Goal: Information Seeking & Learning: Learn about a topic

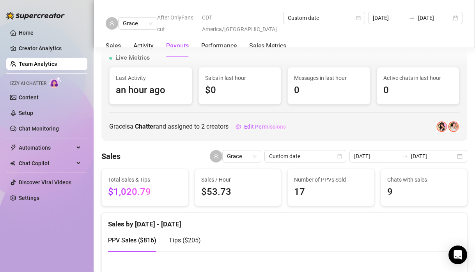
scroll to position [670, 0]
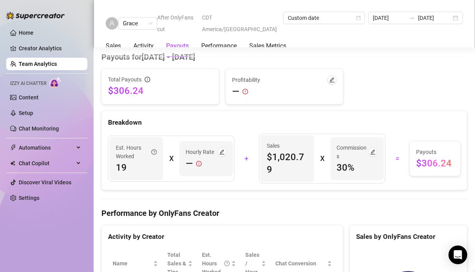
click at [36, 62] on link "Team Analytics" at bounding box center [38, 64] width 38 height 6
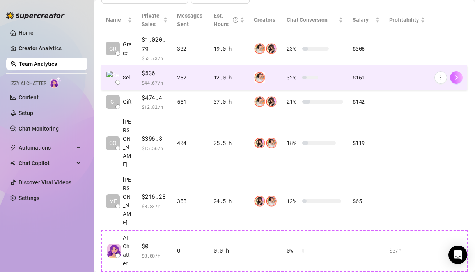
scroll to position [191, 0]
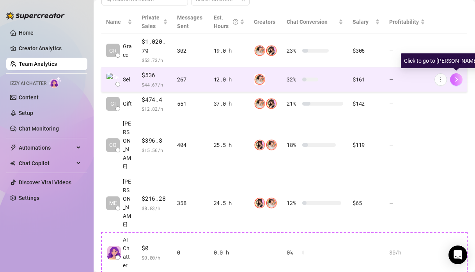
click at [458, 79] on icon "right" at bounding box center [455, 79] width 5 height 5
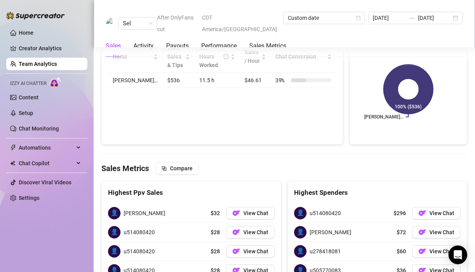
scroll to position [764, 0]
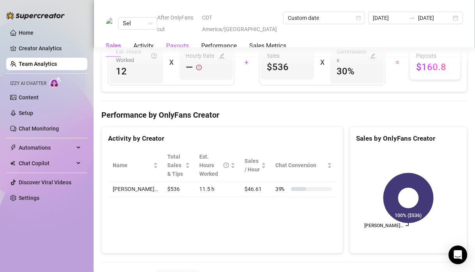
click at [180, 41] on div "Payouts" at bounding box center [177, 45] width 23 height 9
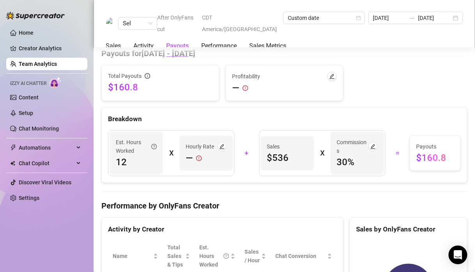
scroll to position [670, 0]
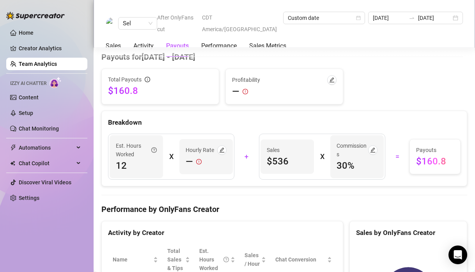
click at [41, 63] on link "Team Analytics" at bounding box center [38, 64] width 38 height 6
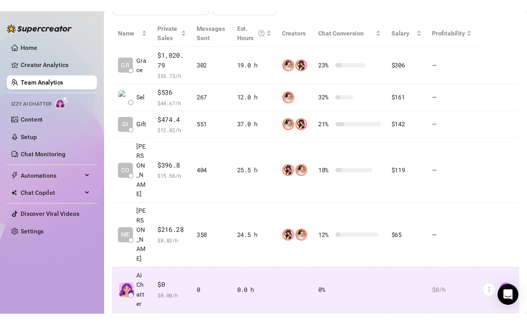
scroll to position [158, 0]
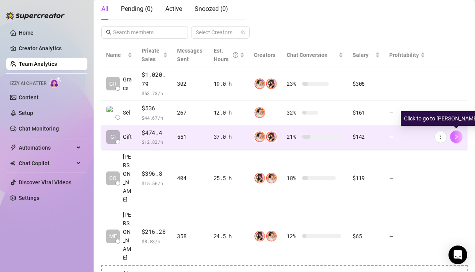
click at [459, 141] on button "button" at bounding box center [456, 137] width 12 height 12
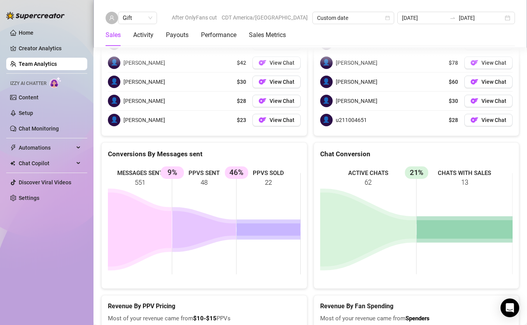
scroll to position [1342, 0]
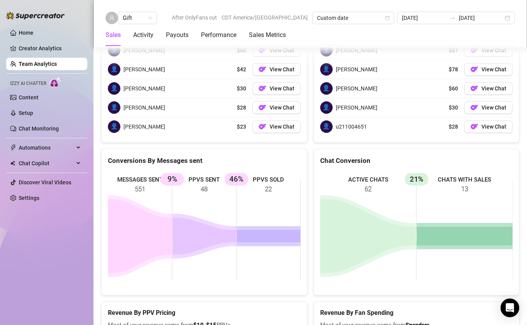
click at [434, 227] on icon at bounding box center [465, 236] width 96 height 19
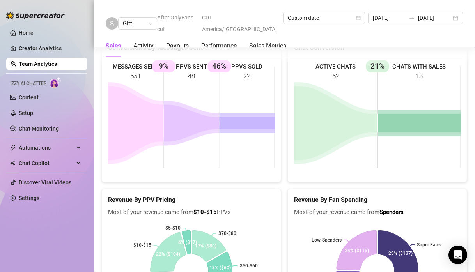
scroll to position [1463, 0]
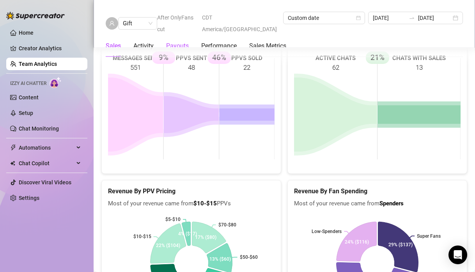
click at [170, 41] on div "Payouts" at bounding box center [177, 45] width 23 height 9
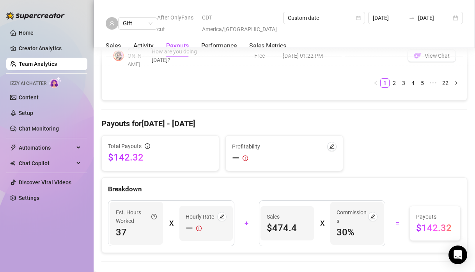
scroll to position [887, 0]
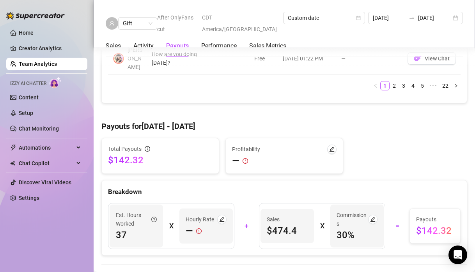
click at [49, 67] on link "Team Analytics" at bounding box center [38, 64] width 38 height 6
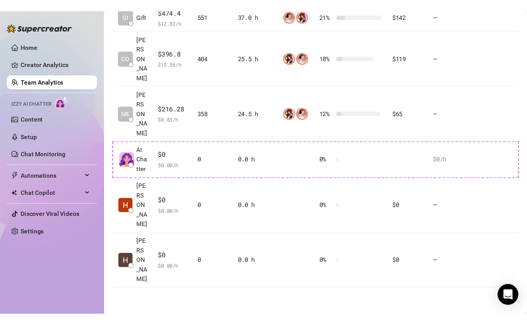
scroll to position [221, 0]
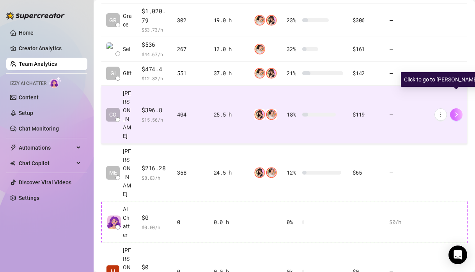
click at [456, 112] on icon "right" at bounding box center [456, 114] width 3 height 5
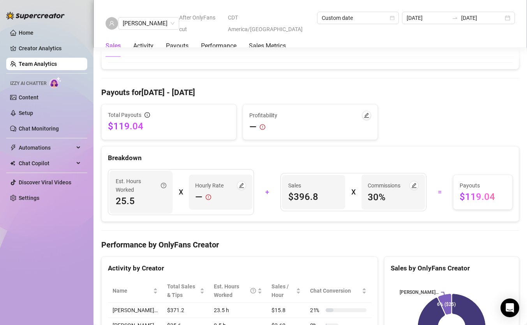
scroll to position [630, 0]
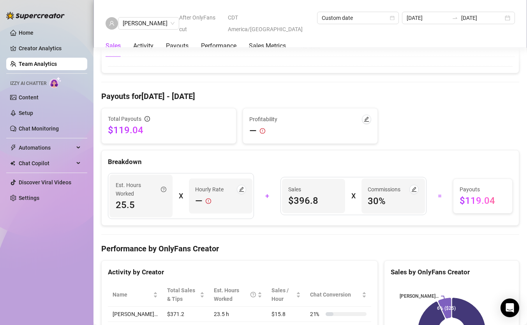
click at [36, 65] on link "Team Analytics" at bounding box center [38, 64] width 38 height 6
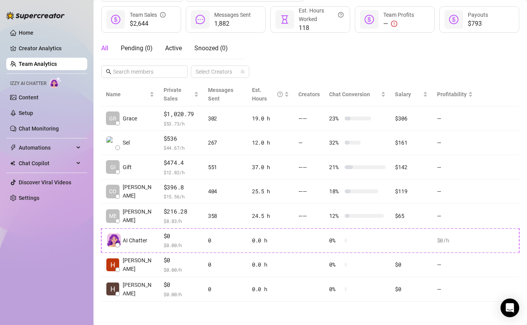
scroll to position [103, 0]
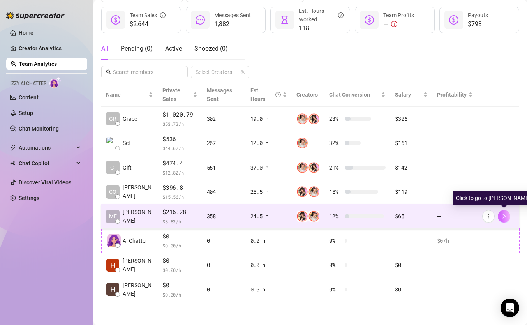
click at [474, 220] on button "button" at bounding box center [504, 216] width 12 height 12
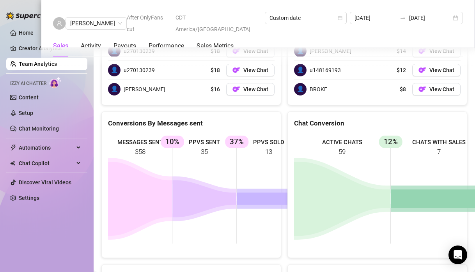
scroll to position [1431, 0]
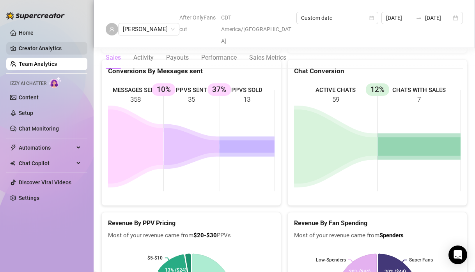
click at [33, 44] on link "Creator Analytics" at bounding box center [50, 48] width 62 height 12
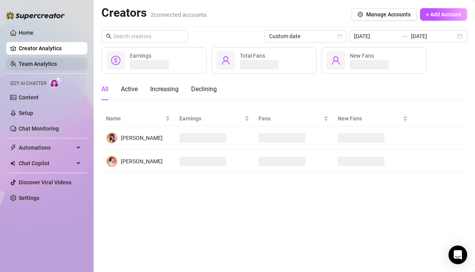
click at [48, 61] on link "Team Analytics" at bounding box center [38, 64] width 38 height 6
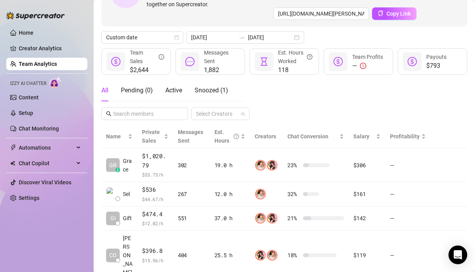
scroll to position [102, 0]
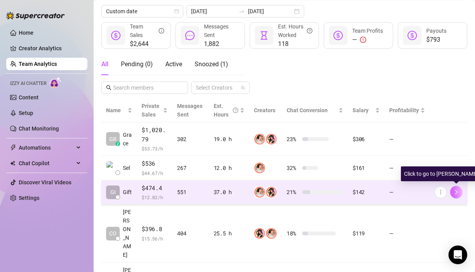
click at [453, 191] on icon "right" at bounding box center [455, 191] width 5 height 5
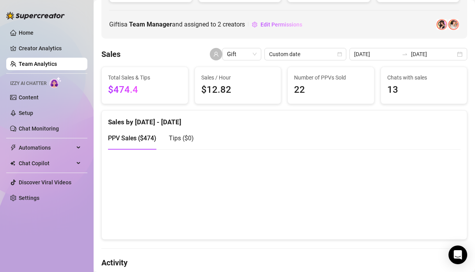
click at [179, 136] on span "Tips ( $0 )" at bounding box center [181, 138] width 25 height 7
click at [39, 64] on link "Team Analytics" at bounding box center [38, 64] width 38 height 6
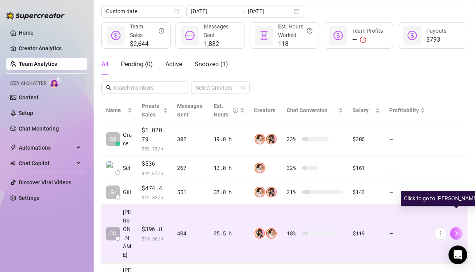
click at [455, 231] on icon "right" at bounding box center [455, 233] width 5 height 5
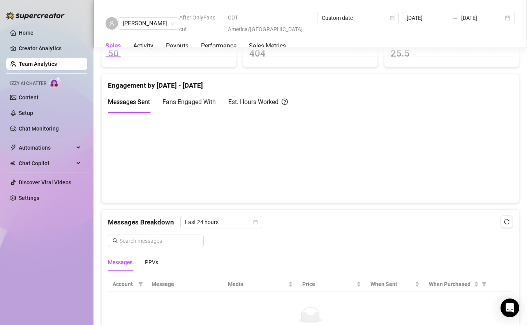
scroll to position [413, 0]
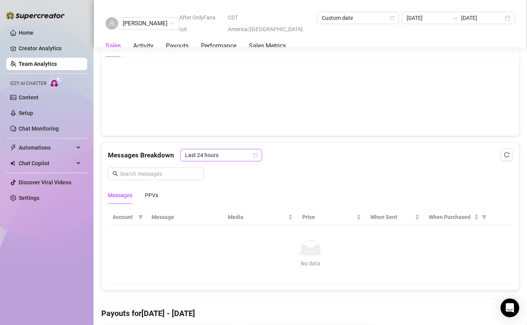
click at [235, 152] on span "Last 24 hours" at bounding box center [221, 155] width 73 height 12
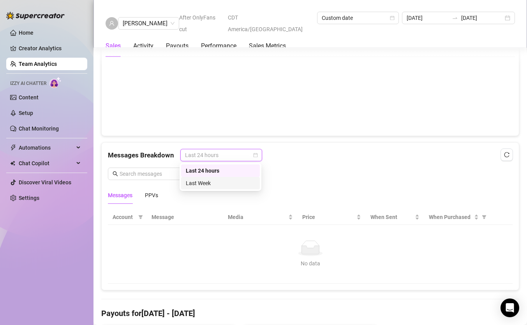
click at [230, 182] on div "Last Week" at bounding box center [220, 183] width 69 height 9
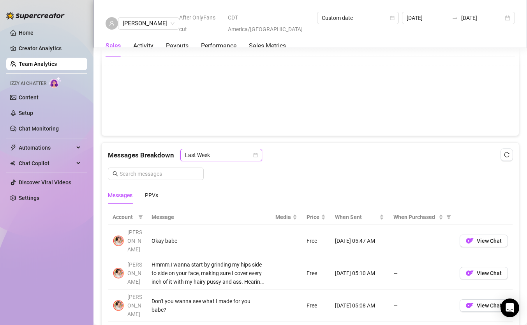
scroll to position [451, 0]
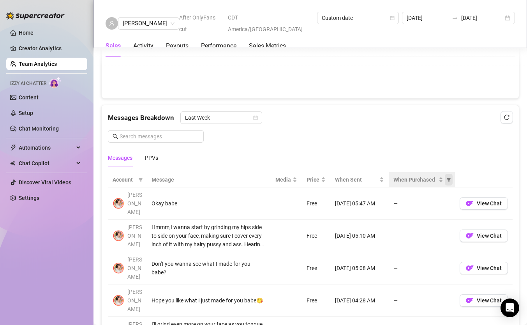
click at [450, 181] on icon "filter" at bounding box center [449, 180] width 4 height 4
click at [441, 182] on div "When Purchased" at bounding box center [419, 179] width 50 height 9
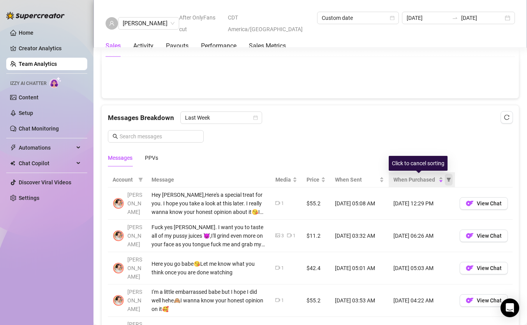
click at [448, 182] on span "When Purchased" at bounding box center [449, 180] width 8 height 12
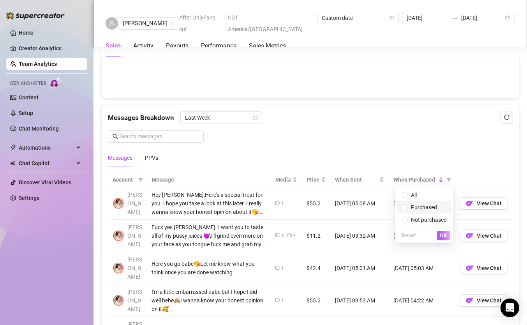
click at [418, 205] on span "Purchased" at bounding box center [424, 207] width 26 height 6
radio input "true"
click at [442, 233] on span "OK" at bounding box center [443, 235] width 7 height 6
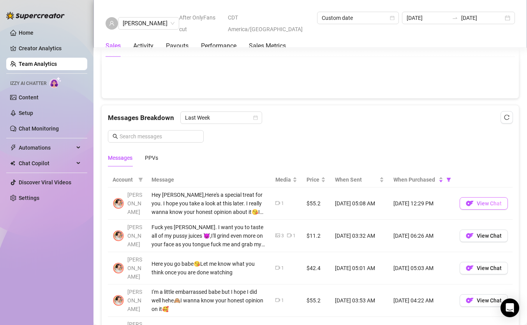
click at [471, 202] on img "button" at bounding box center [470, 204] width 8 height 8
click at [474, 240] on button "View Chat" at bounding box center [484, 236] width 48 height 12
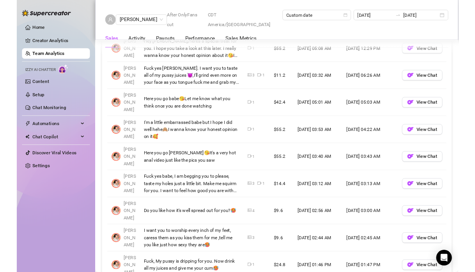
scroll to position [536, 0]
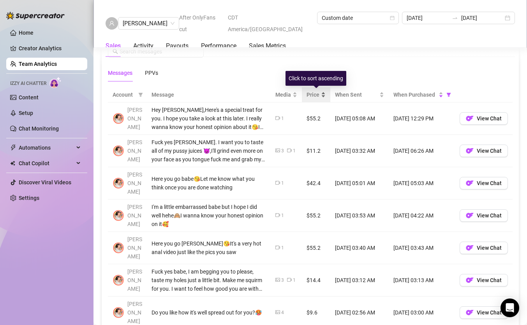
click at [324, 94] on div "Price" at bounding box center [316, 94] width 19 height 9
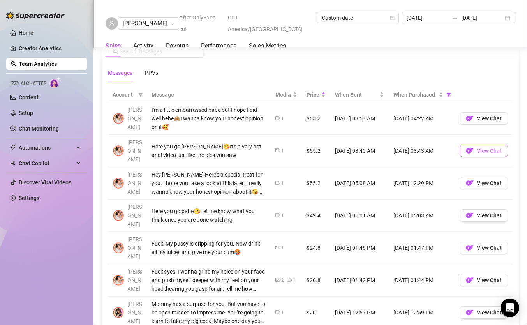
click at [474, 145] on button "View Chat" at bounding box center [484, 151] width 48 height 12
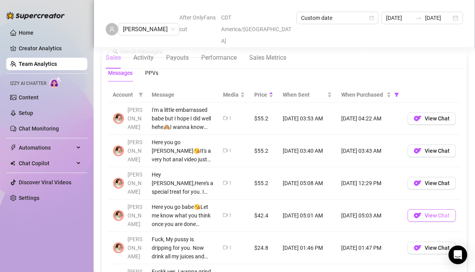
click at [425, 216] on span "View Chat" at bounding box center [437, 215] width 25 height 6
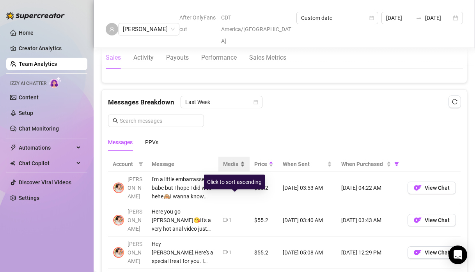
scroll to position [404, 0]
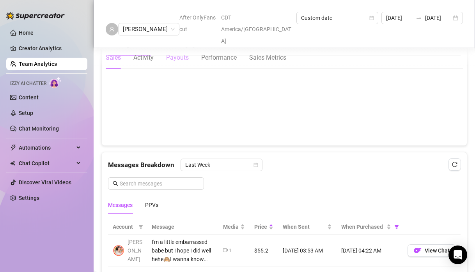
click at [174, 53] on div "Payouts" at bounding box center [177, 57] width 23 height 9
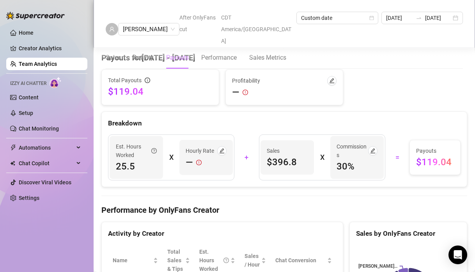
scroll to position [956, 0]
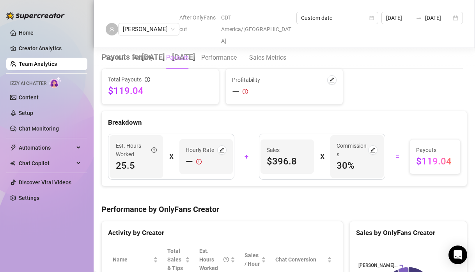
click at [55, 64] on link "Team Analytics" at bounding box center [38, 64] width 38 height 6
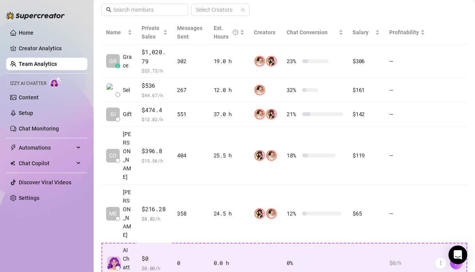
scroll to position [221, 0]
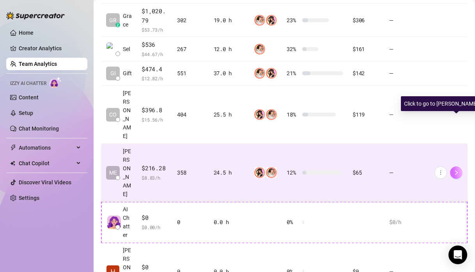
click at [452, 166] on button "button" at bounding box center [456, 172] width 12 height 12
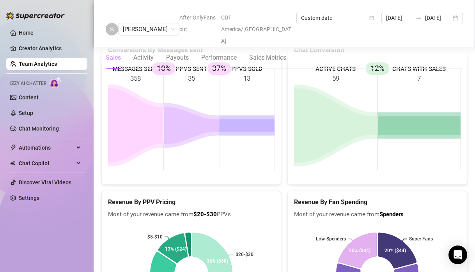
scroll to position [1515, 0]
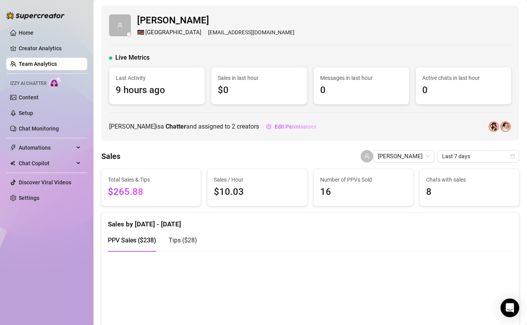
click at [27, 65] on link "Team Analytics" at bounding box center [38, 64] width 38 height 6
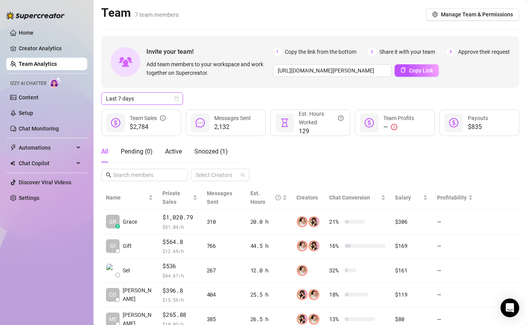
click at [147, 104] on span "Last 7 days" at bounding box center [142, 99] width 73 height 12
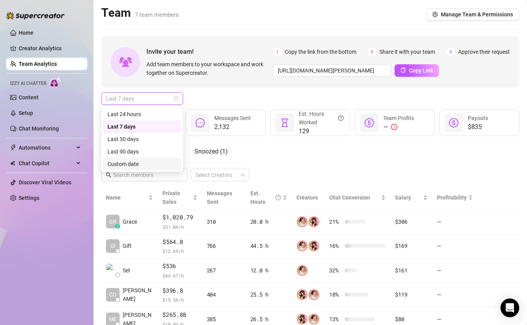
click at [127, 164] on div "Custom date" at bounding box center [142, 164] width 69 height 9
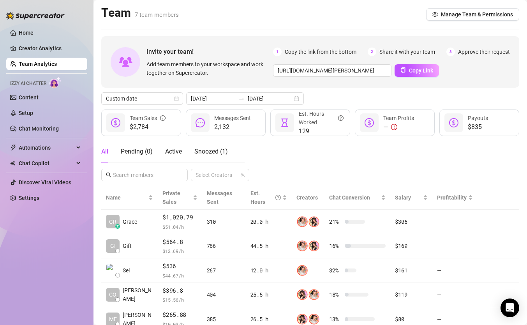
click at [474, 177] on div "All Pending ( 0 ) Active Snoozed ( 1 ) Select Creators" at bounding box center [310, 161] width 418 height 41
click at [255, 104] on div "[DATE] [DATE]" at bounding box center [245, 98] width 118 height 12
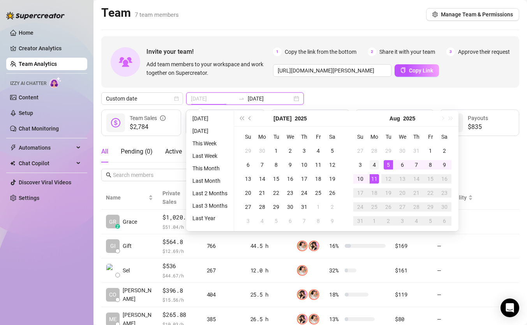
type input "[DATE]"
click at [369, 165] on td "4" at bounding box center [375, 165] width 14 height 14
type input "[DATE]"
click at [364, 178] on div "10" at bounding box center [360, 178] width 9 height 9
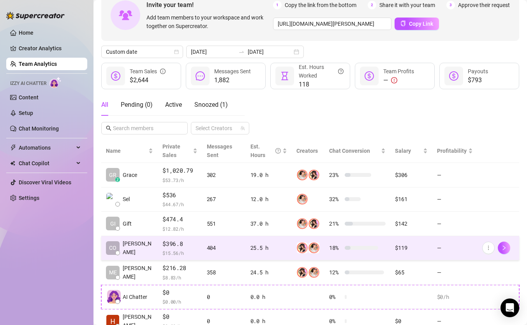
scroll to position [83, 0]
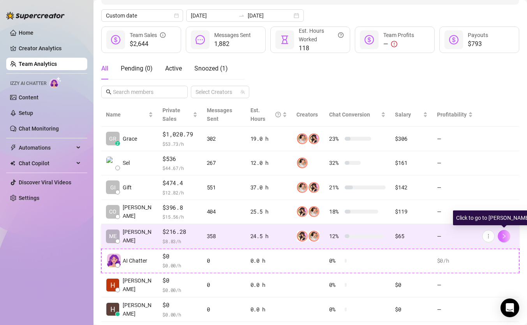
click at [474, 238] on icon "right" at bounding box center [504, 236] width 5 height 5
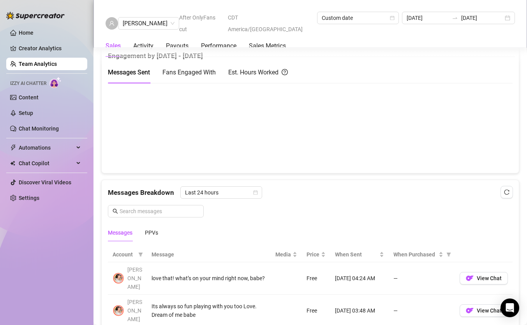
scroll to position [455, 0]
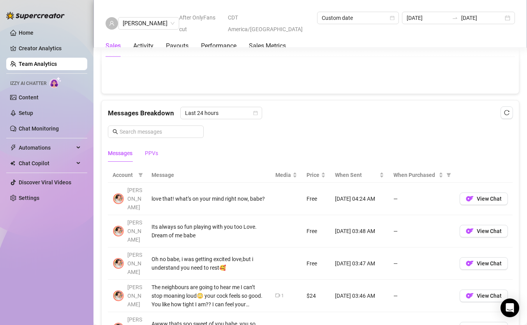
click at [154, 153] on div "PPVs" at bounding box center [151, 153] width 13 height 9
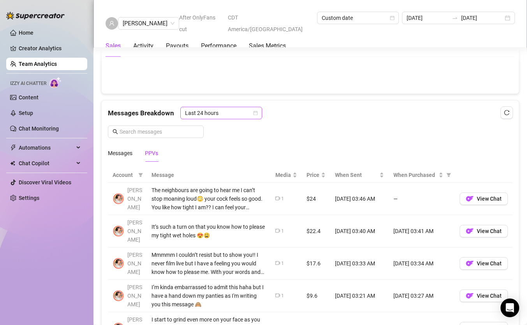
click at [226, 113] on span "Last 24 hours" at bounding box center [221, 113] width 73 height 12
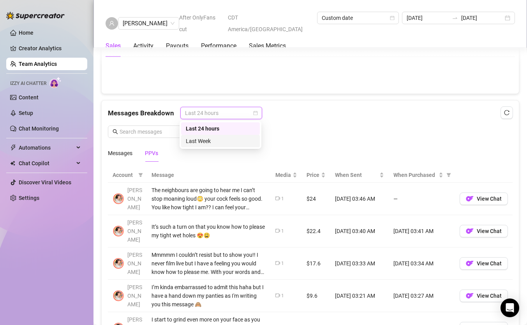
click at [217, 142] on div "Last Week" at bounding box center [220, 141] width 69 height 9
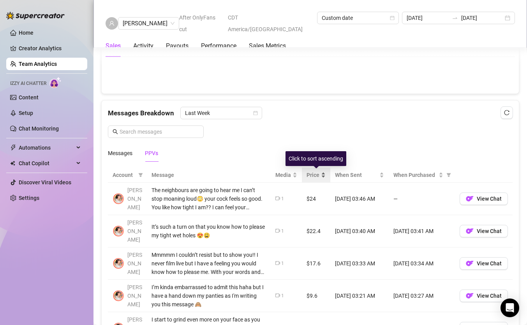
click at [324, 173] on div "Price" at bounding box center [316, 175] width 19 height 9
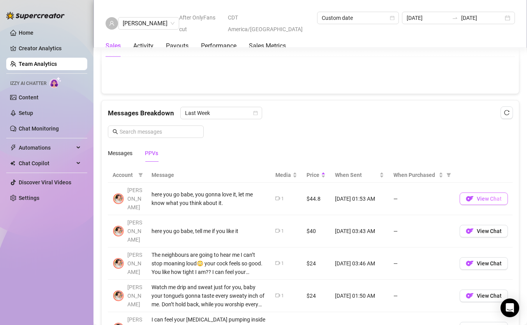
click at [474, 196] on span "View Chat" at bounding box center [489, 199] width 25 height 6
click at [474, 228] on span "View Chat" at bounding box center [489, 231] width 25 height 6
click at [35, 53] on link "Creator Analytics" at bounding box center [50, 48] width 62 height 12
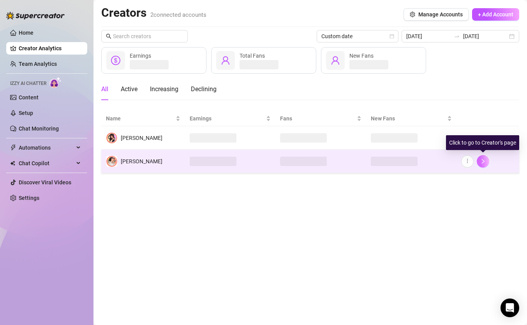
click at [474, 155] on button "button" at bounding box center [483, 161] width 12 height 12
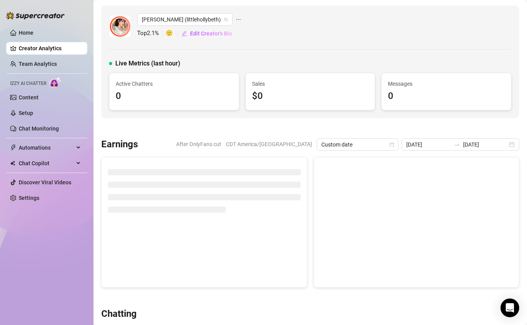
scroll to position [2, 0]
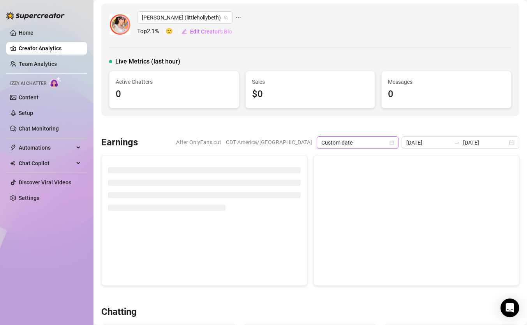
click at [394, 143] on span "Custom date" at bounding box center [358, 143] width 73 height 12
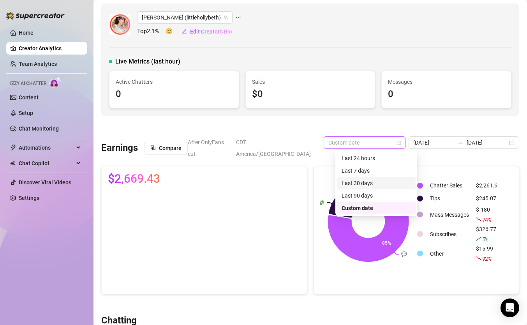
click at [373, 183] on div "Last 30 days" at bounding box center [376, 183] width 69 height 9
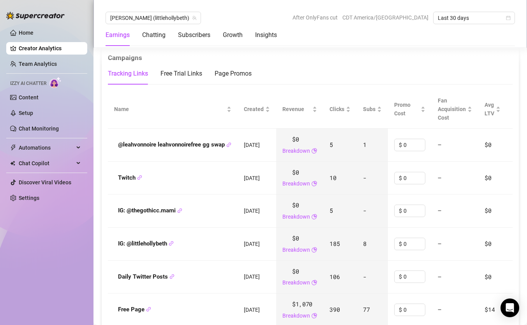
scroll to position [887, 0]
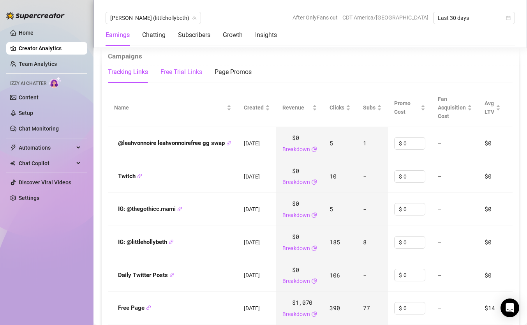
click at [184, 69] on div "Free Trial Links" at bounding box center [182, 71] width 42 height 9
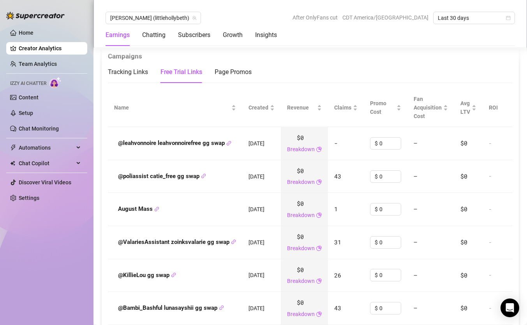
scroll to position [888, 0]
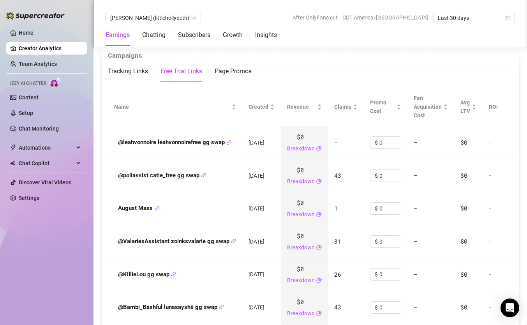
click at [364, 272] on td "26" at bounding box center [346, 274] width 36 height 33
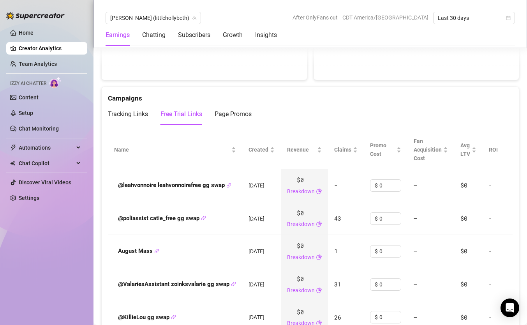
scroll to position [840, 0]
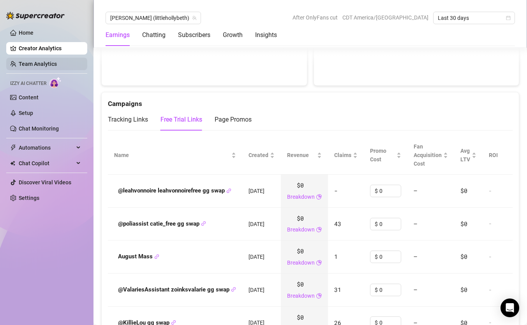
click at [31, 63] on link "Team Analytics" at bounding box center [38, 64] width 38 height 6
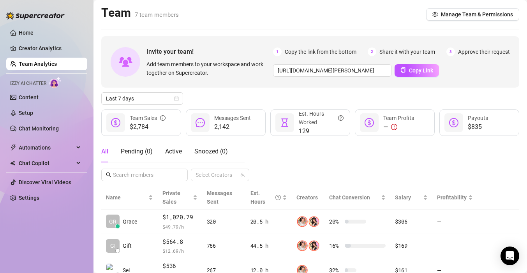
scroll to position [155, 0]
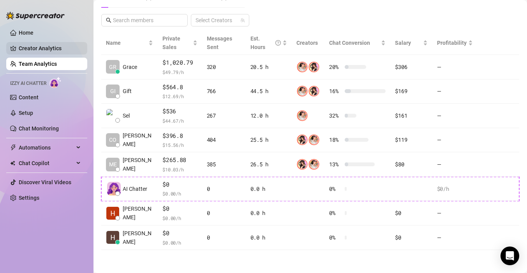
click at [48, 46] on link "Creator Analytics" at bounding box center [50, 48] width 62 height 12
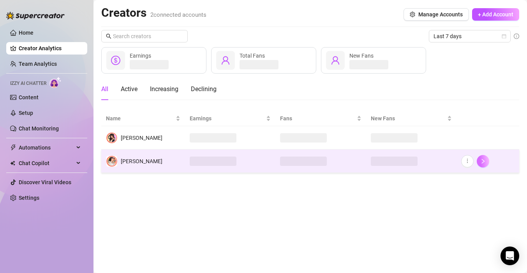
click at [487, 158] on button "button" at bounding box center [483, 161] width 12 height 12
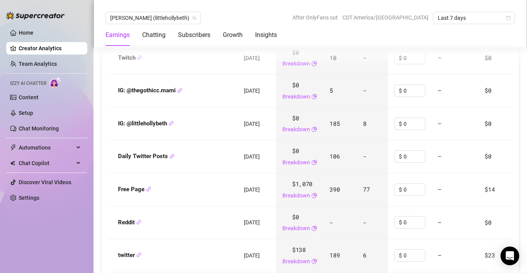
scroll to position [948, 0]
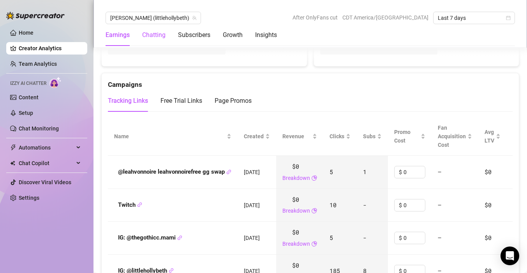
click at [154, 37] on div "Chatting" at bounding box center [153, 34] width 23 height 9
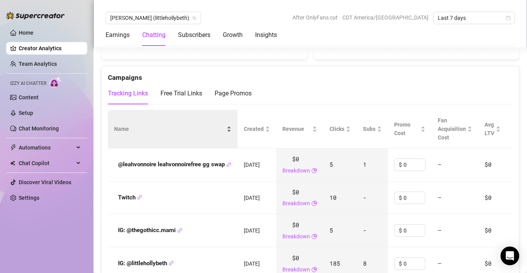
scroll to position [848, 0]
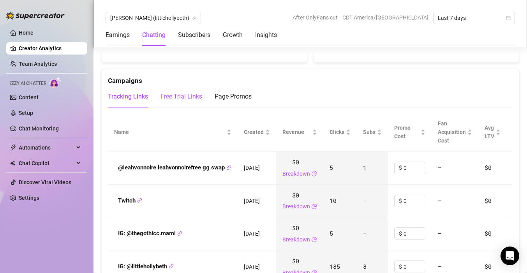
click at [180, 92] on div "Free Trial Links" at bounding box center [182, 96] width 42 height 9
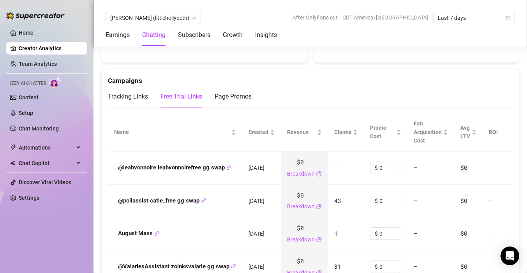
scroll to position [857, 0]
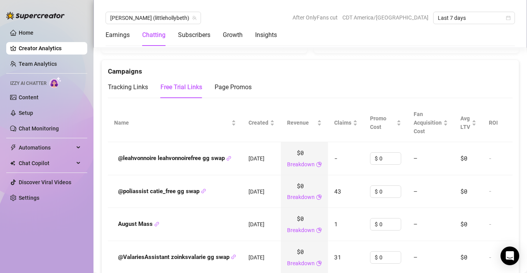
click at [173, 76] on div "Free Trial Links" at bounding box center [182, 87] width 42 height 22
